Goal: Check status: Check status

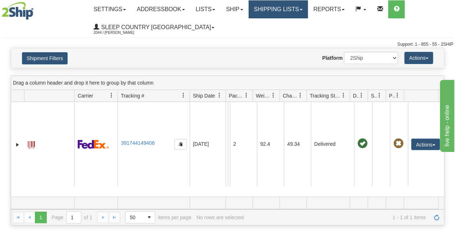
click at [275, 13] on link "Shipping lists" at bounding box center [277, 9] width 59 height 18
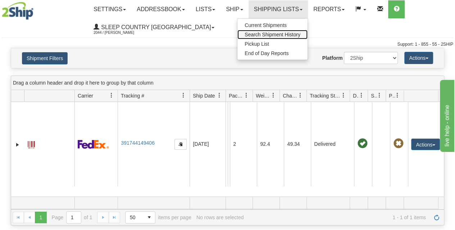
click at [272, 34] on span "Search Shipment History" at bounding box center [273, 35] width 56 height 6
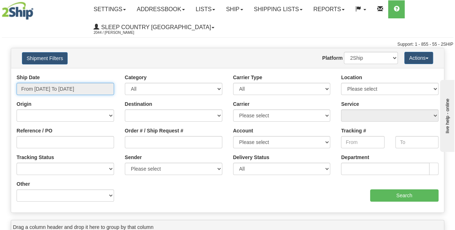
click at [63, 90] on input "From 08/12/2025 To 08/13/2025" at bounding box center [65, 89] width 97 height 12
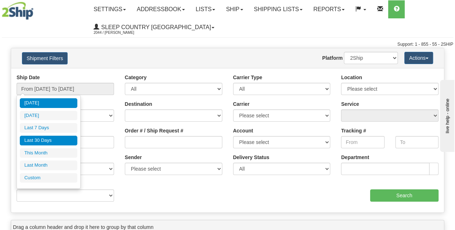
click at [48, 138] on li "Last 30 Days" at bounding box center [49, 141] width 58 height 10
type input "From [DATE] To [DATE]"
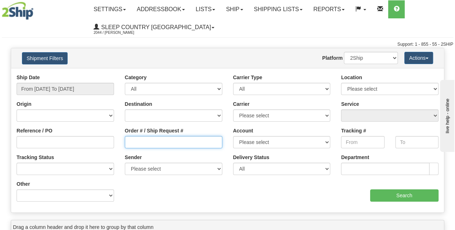
click at [143, 141] on input "Order # / Ship Request #" at bounding box center [173, 142] width 97 height 12
paste input "9007H944981"
type input "9007H944981"
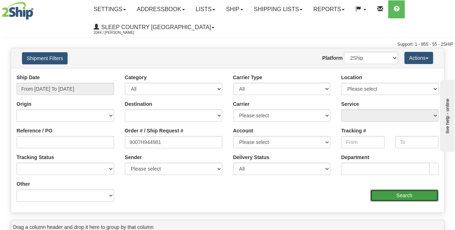
click at [389, 198] on input "Search" at bounding box center [404, 195] width 69 height 12
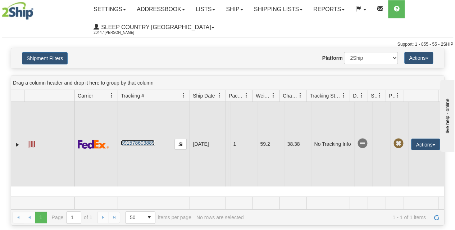
click at [145, 140] on link "391578603889" at bounding box center [137, 143] width 33 height 6
